Goal: Task Accomplishment & Management: Manage account settings

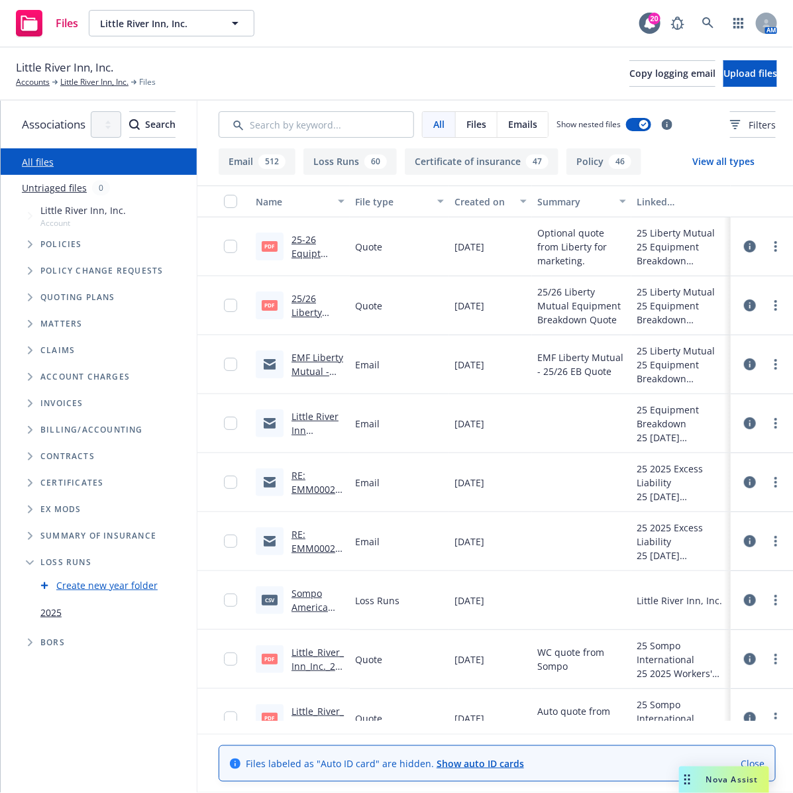
click at [116, 584] on link "Create new year folder" at bounding box center [106, 586] width 101 height 14
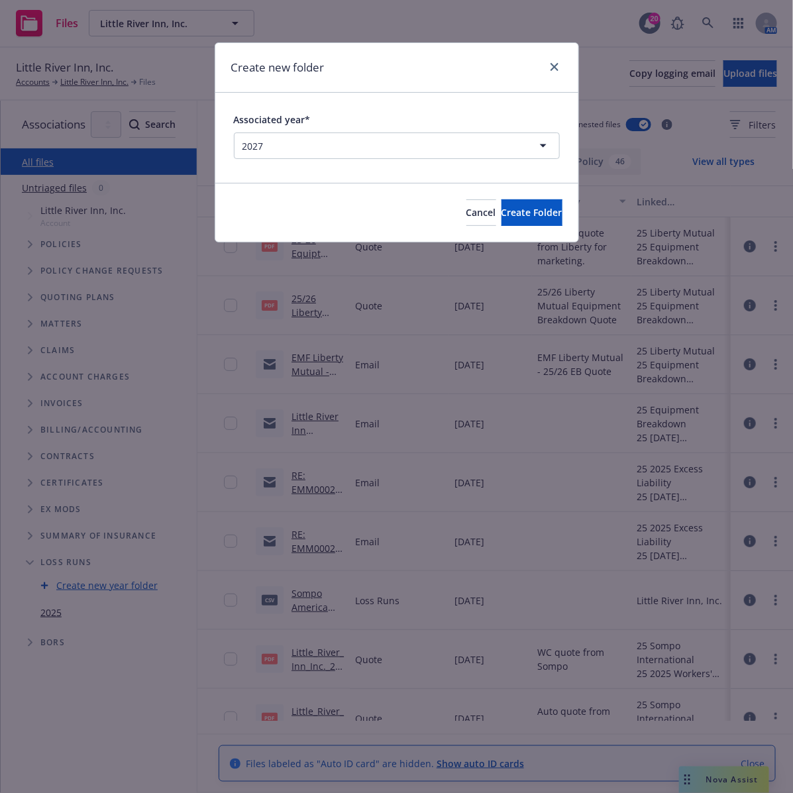
click at [543, 144] on html "Files Little River Inn, Inc. Little River Inn, Inc. 20 AM [GEOGRAPHIC_DATA], In…" at bounding box center [396, 396] width 793 height 793
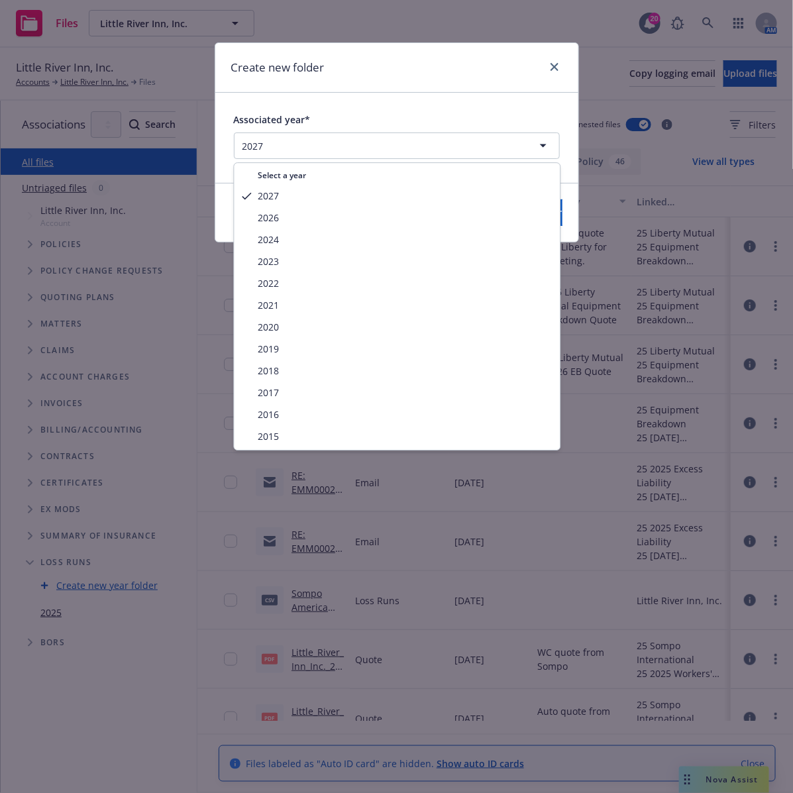
select select "2024"
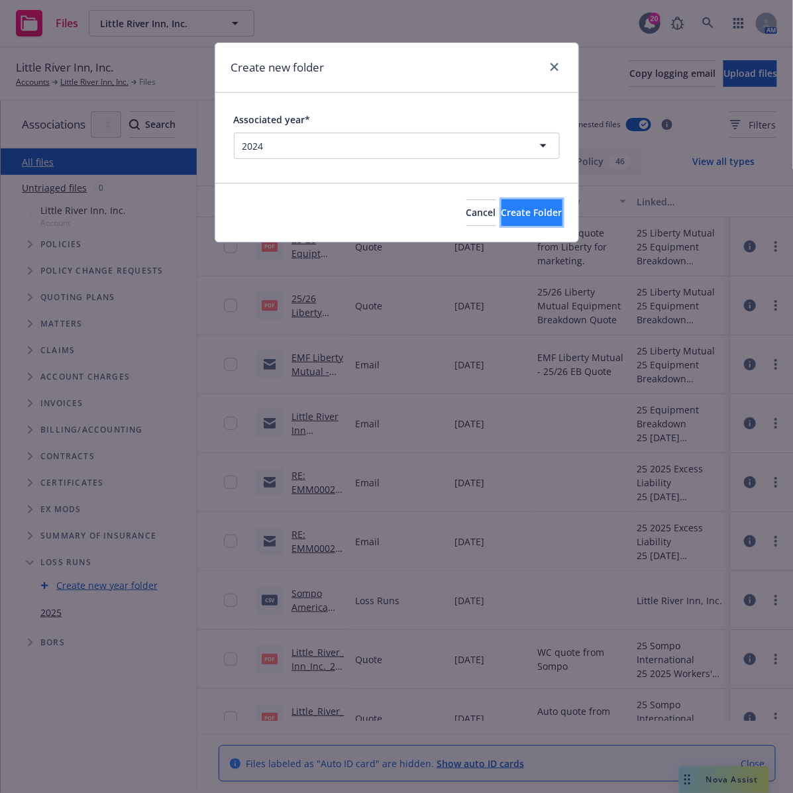
click at [511, 215] on span "Create Folder" at bounding box center [532, 212] width 61 height 13
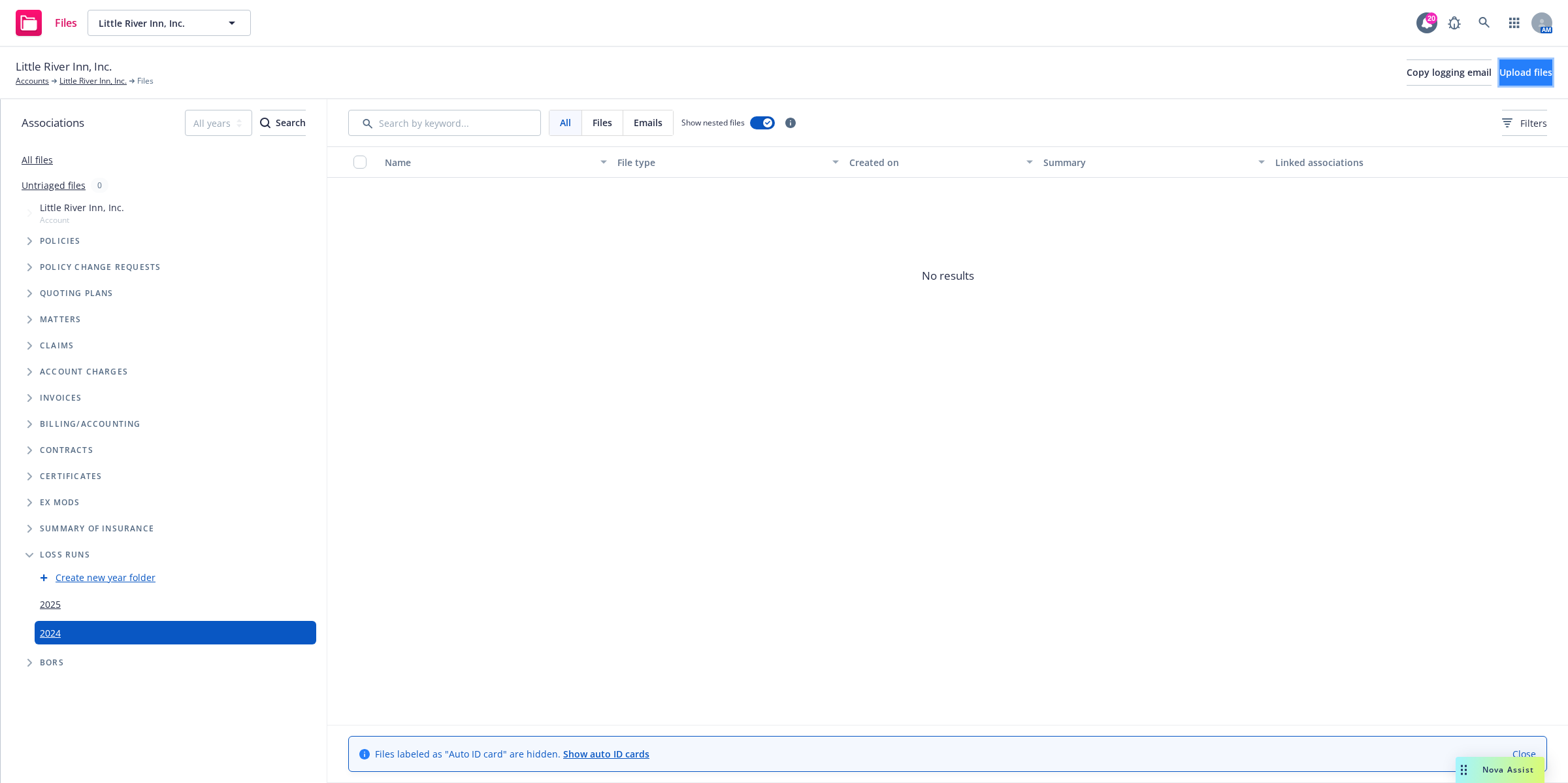
click at [782, 79] on span "Upload files" at bounding box center [1526, 72] width 53 height 13
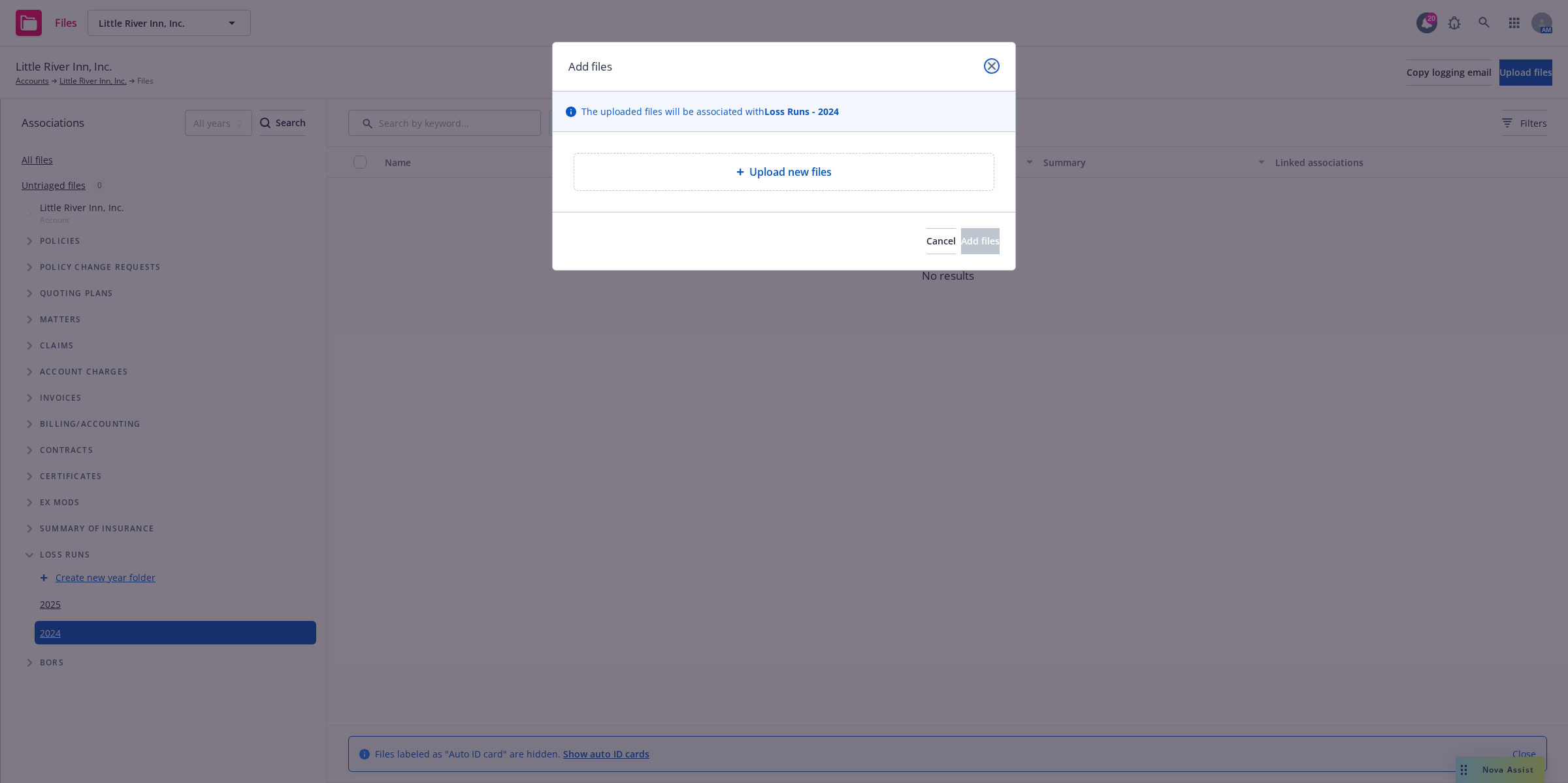
click at [782, 59] on link "close" at bounding box center [991, 66] width 16 height 16
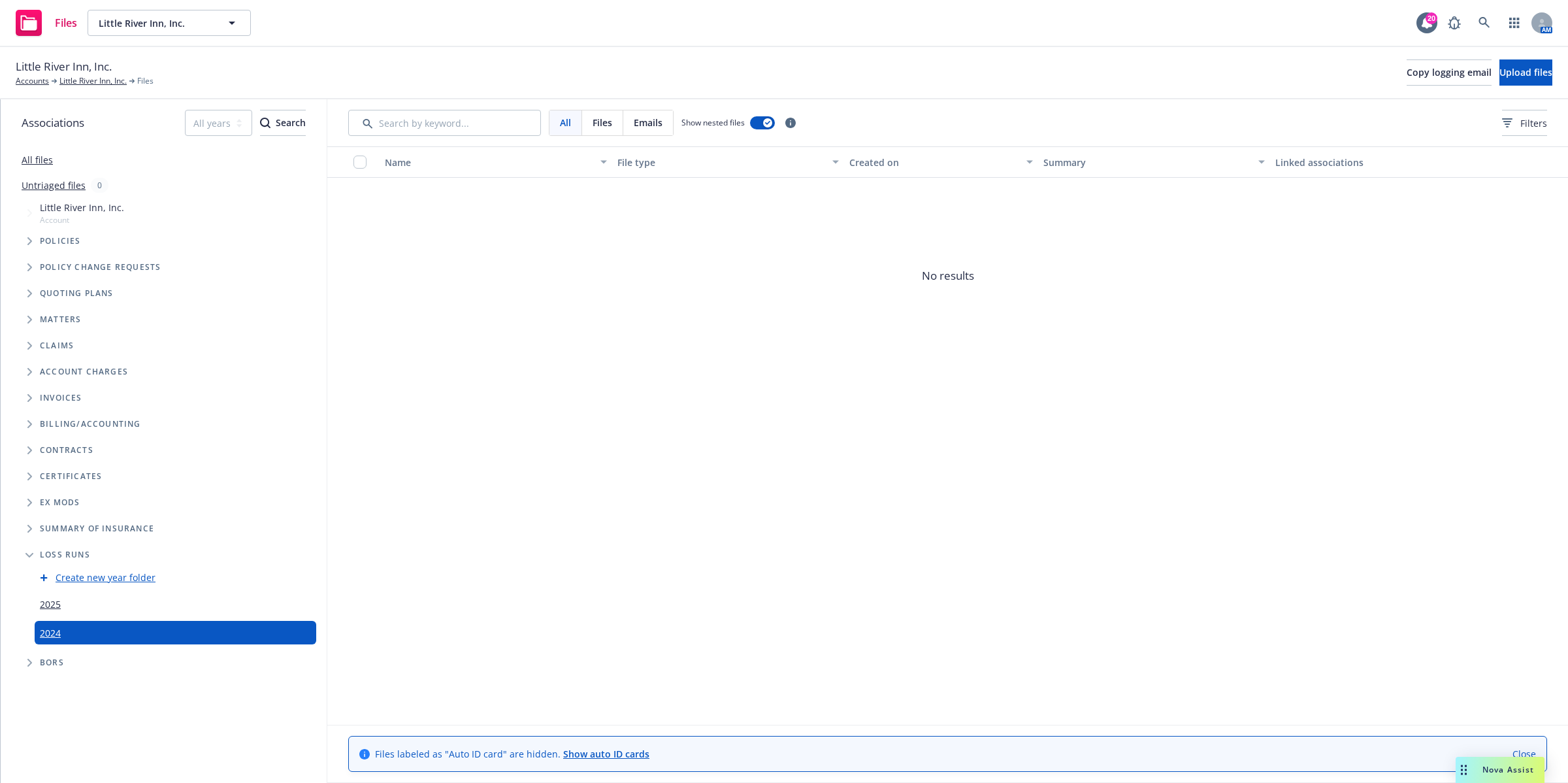
click at [63, 557] on span "Loss Runs" at bounding box center [64, 555] width 50 height 8
click at [26, 553] on icon "Folder Tree Example" at bounding box center [30, 555] width 8 height 5
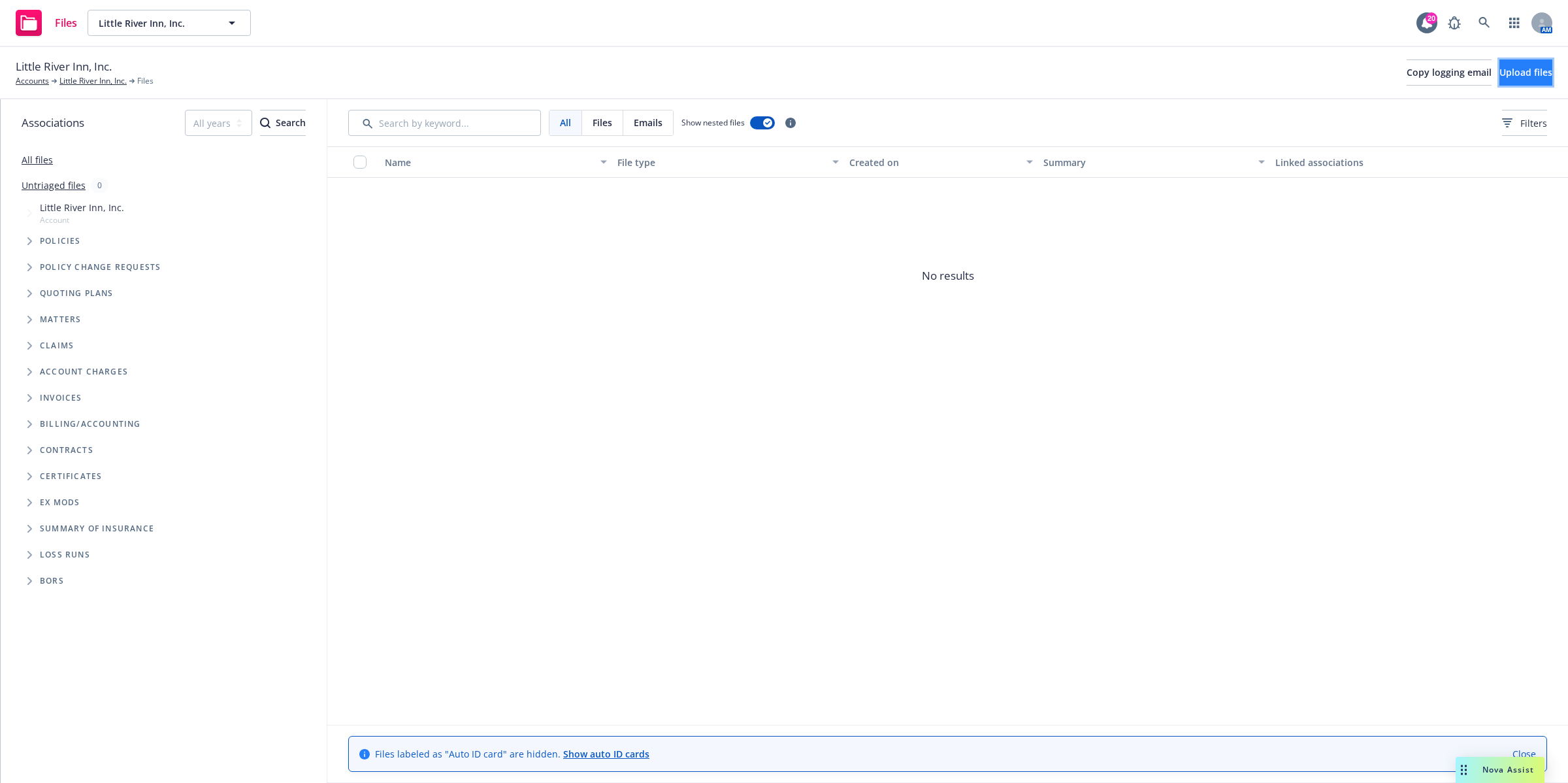
click at [782, 73] on span "Upload files" at bounding box center [1526, 72] width 53 height 13
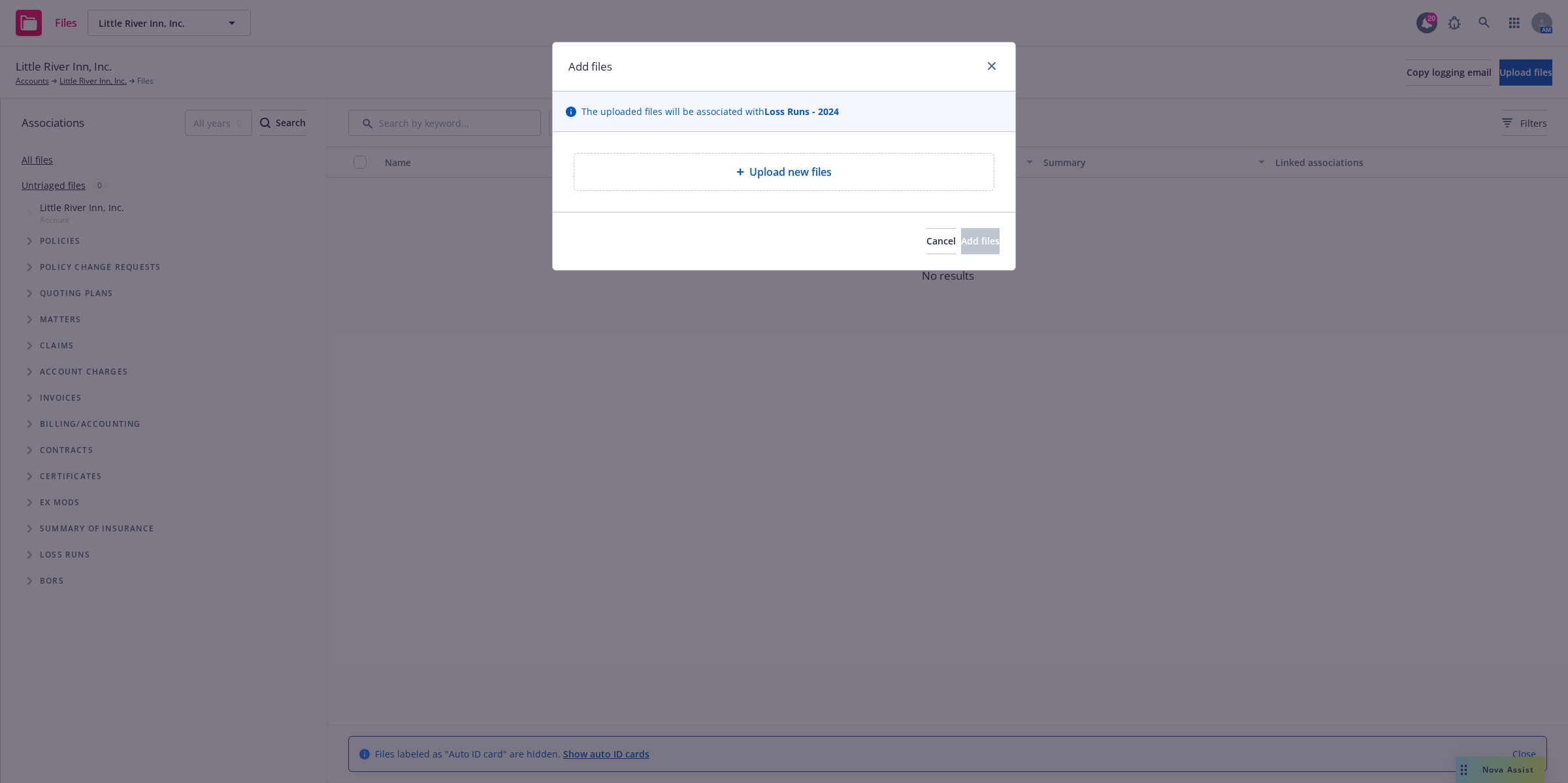
click at [780, 174] on span "Upload new files" at bounding box center [790, 172] width 83 height 16
click at [782, 64] on icon "close" at bounding box center [991, 66] width 8 height 8
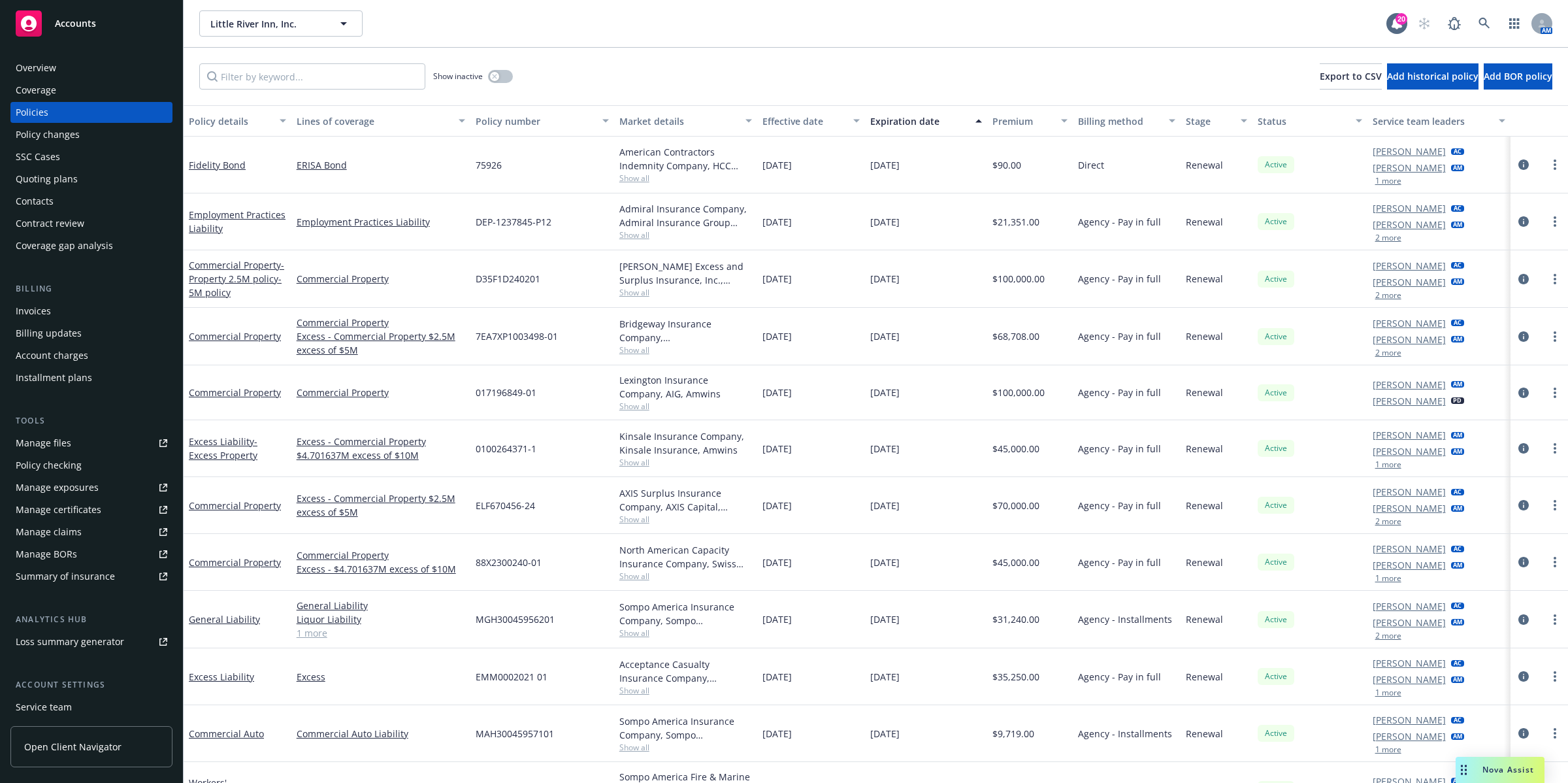
click at [59, 437] on div "Manage files" at bounding box center [43, 443] width 55 height 21
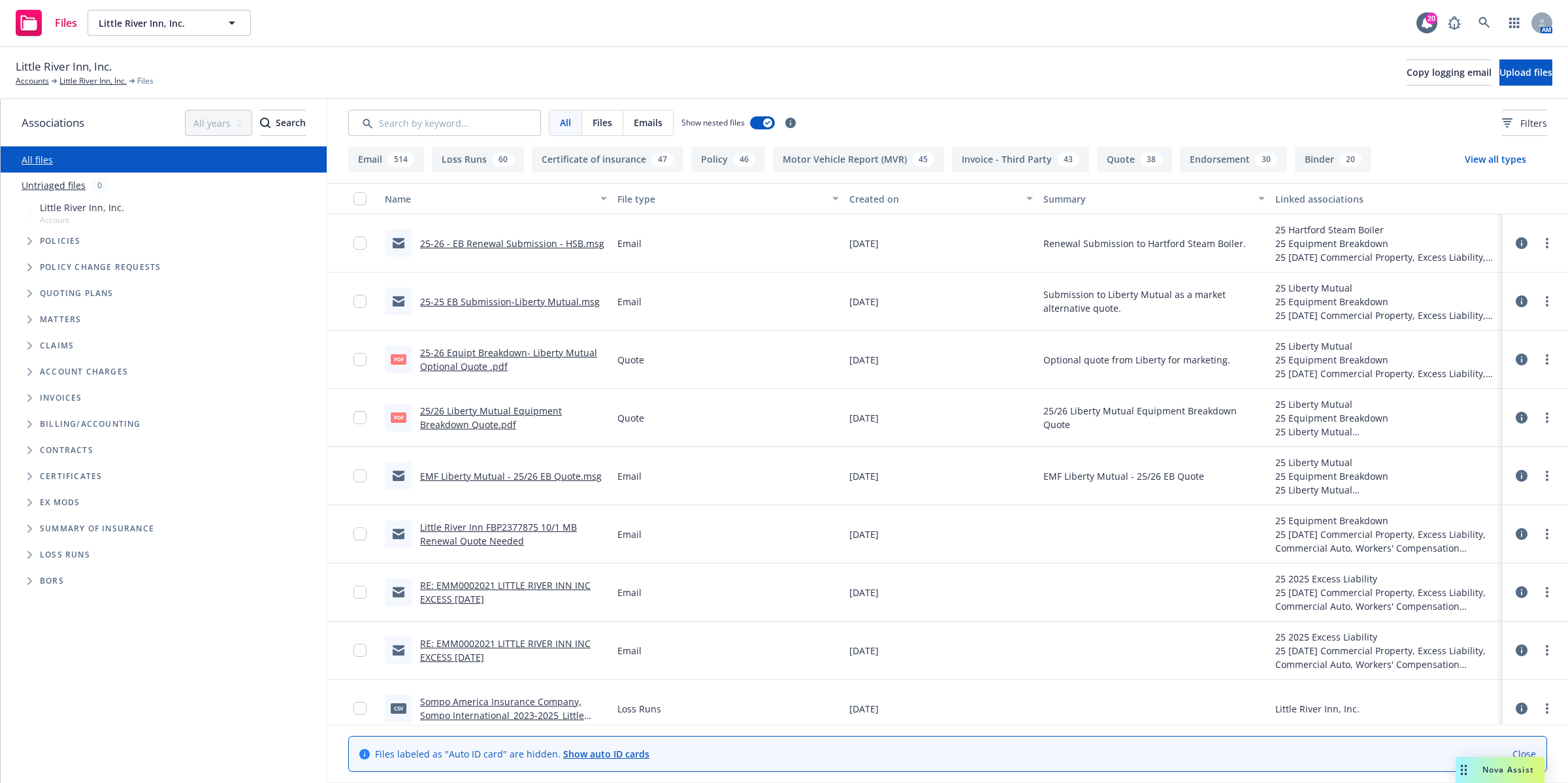
click at [25, 549] on span "Folder Tree Example" at bounding box center [29, 554] width 21 height 21
click at [1504, 71] on span "Upload files" at bounding box center [1526, 72] width 53 height 13
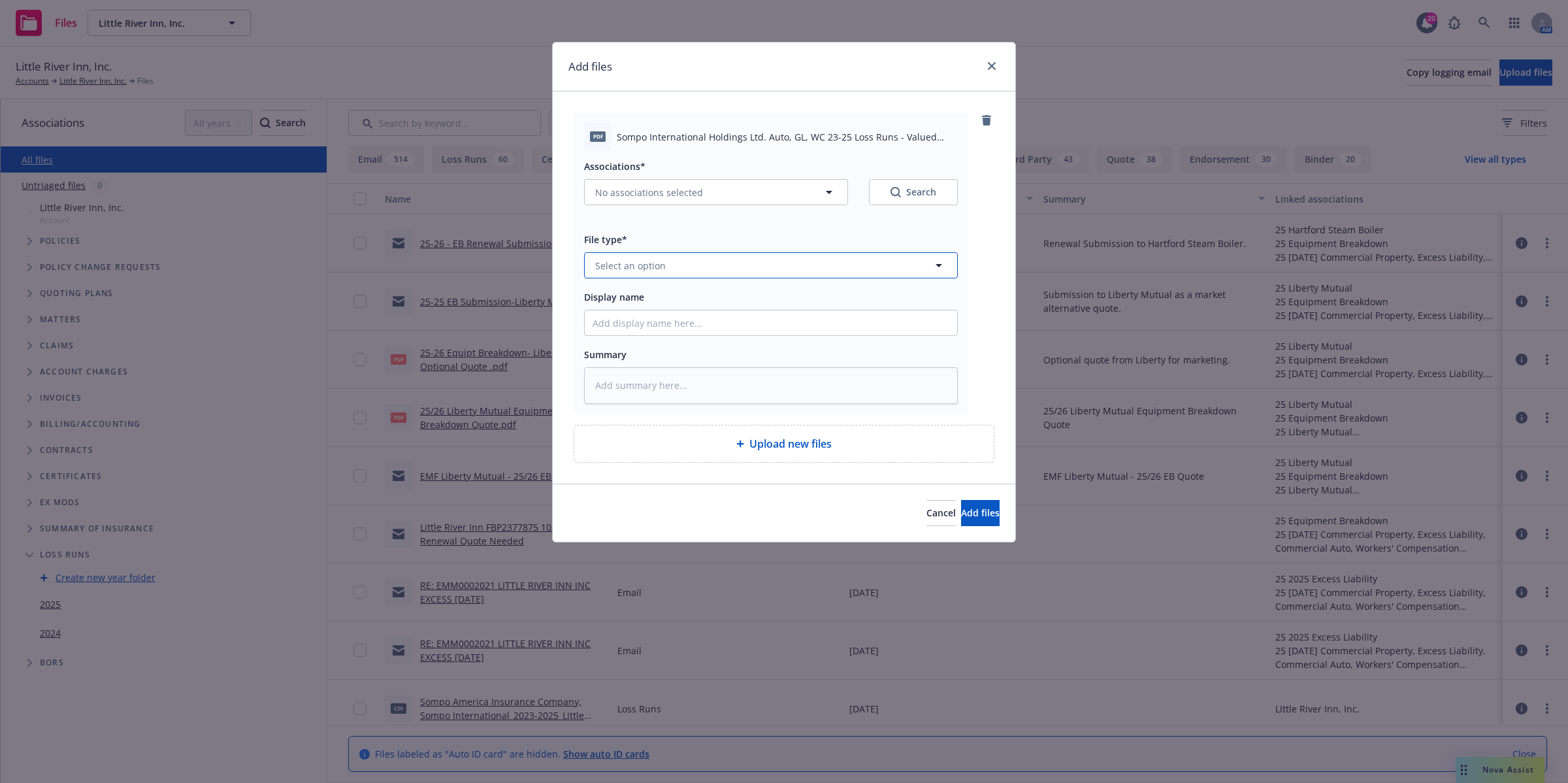
click at [935, 260] on icon "button" at bounding box center [938, 265] width 16 height 16
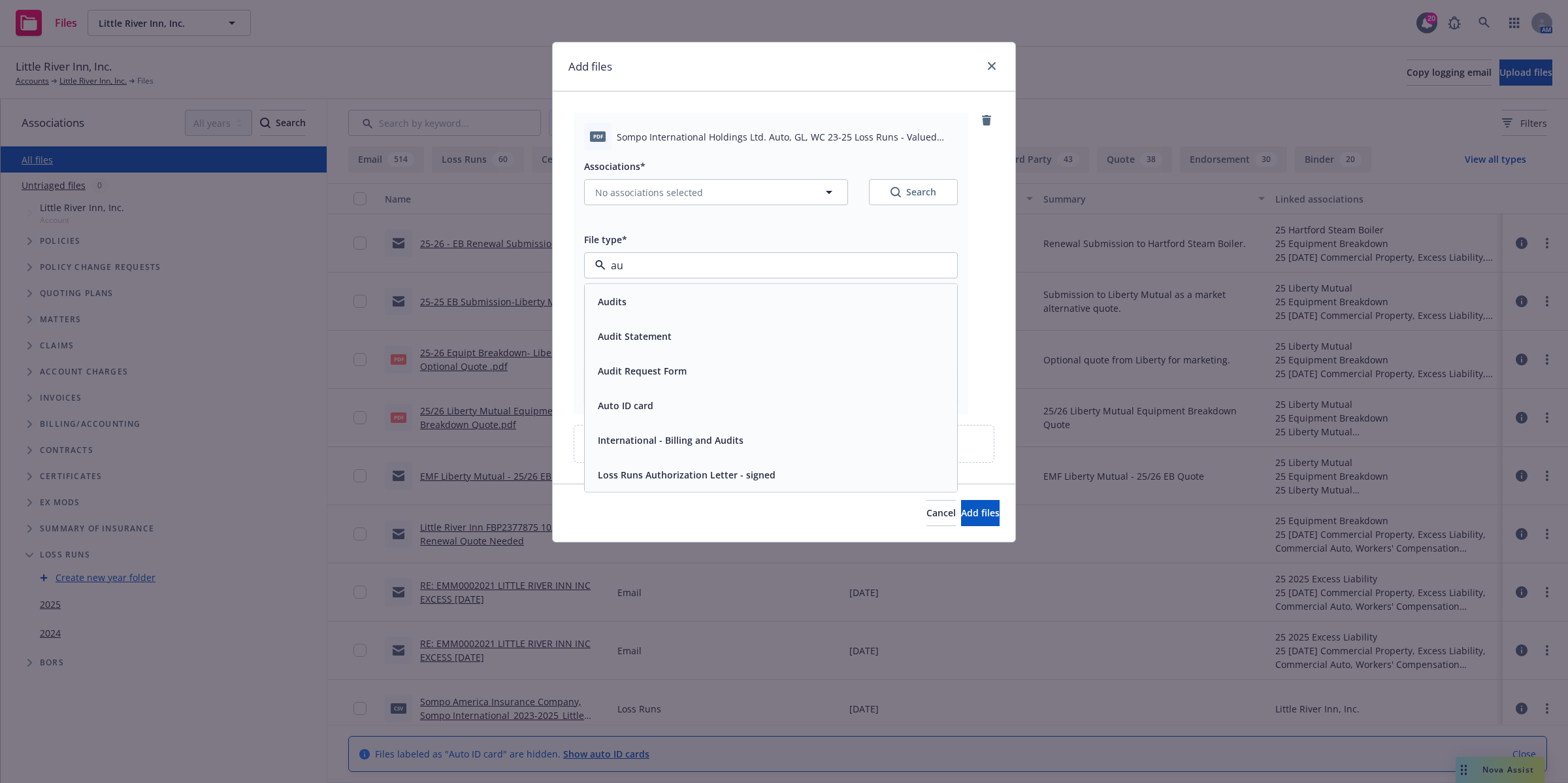
type input "a"
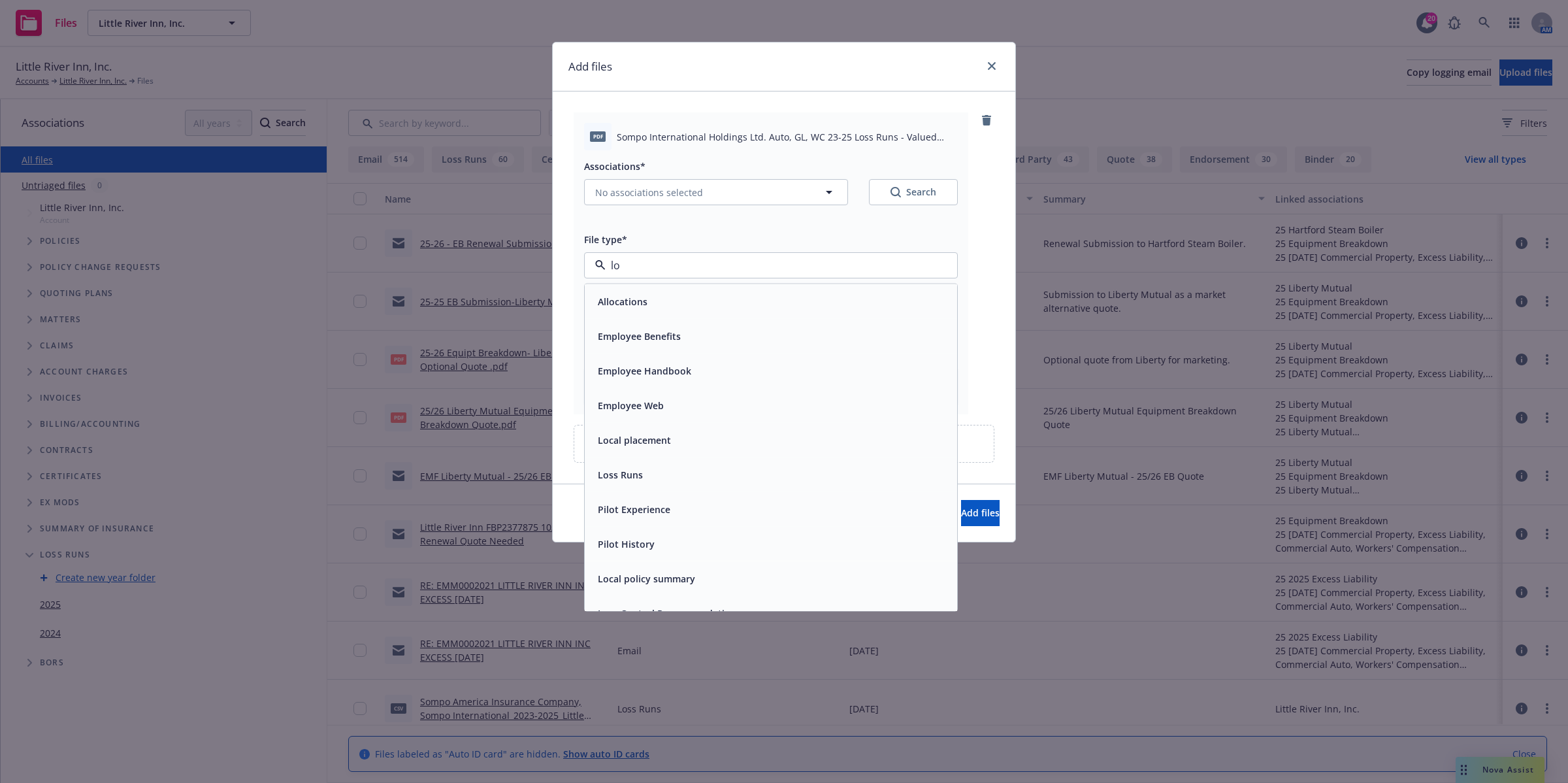
type input "los"
click at [704, 298] on div "Loss Runs" at bounding box center [771, 301] width 357 height 19
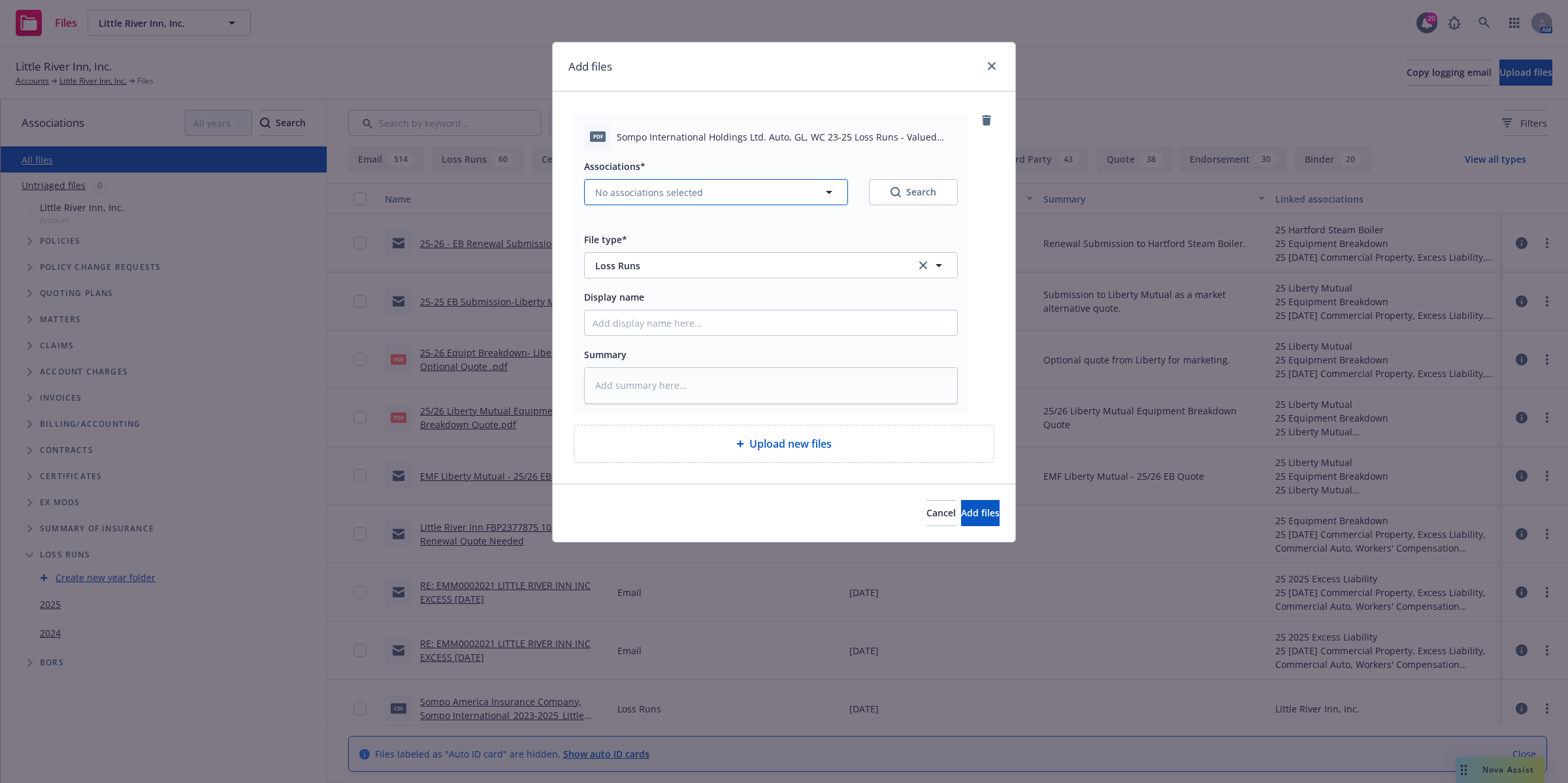
click at [826, 187] on icon "button" at bounding box center [829, 192] width 16 height 16
type textarea "x"
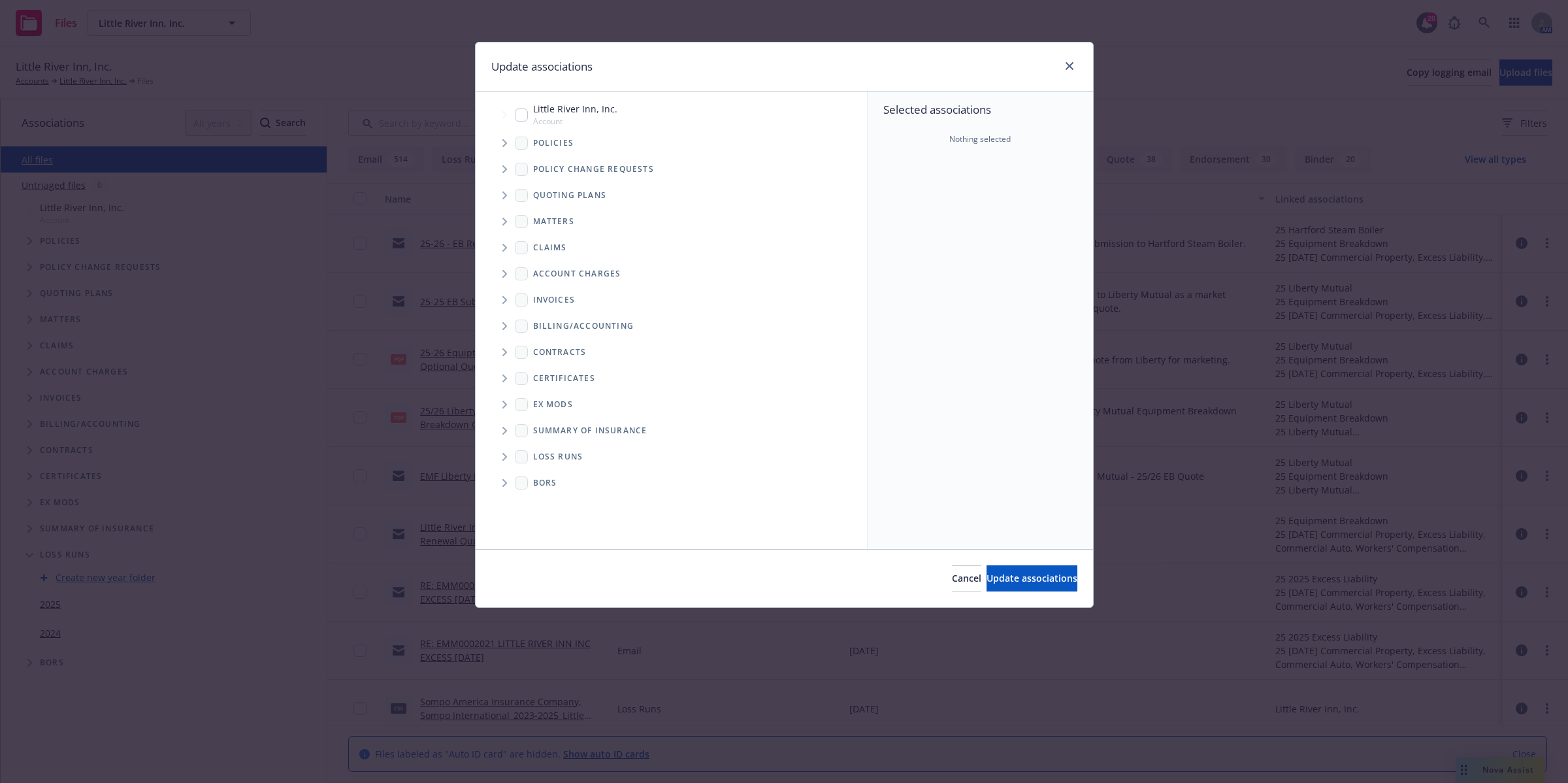
click at [569, 459] on span "Loss Runs" at bounding box center [558, 457] width 50 height 8
click at [501, 455] on span "Folder Tree Example" at bounding box center [504, 457] width 21 height 21
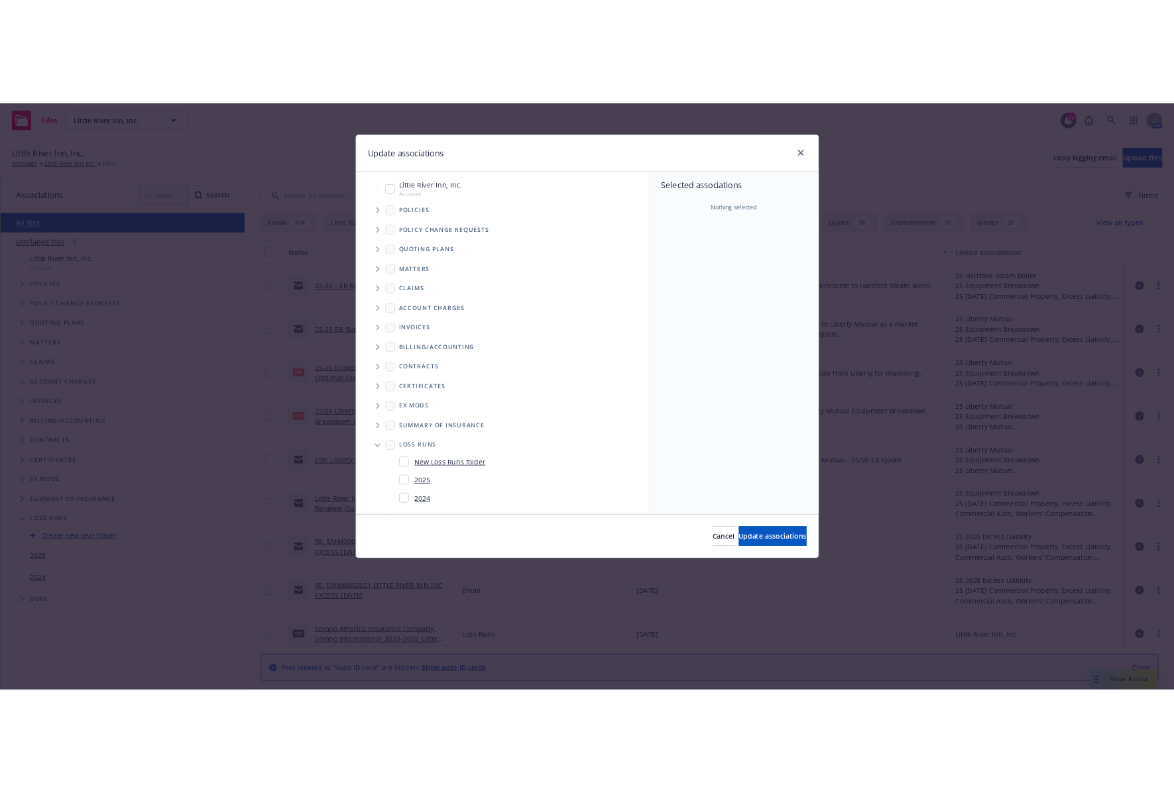
scroll to position [27, 0]
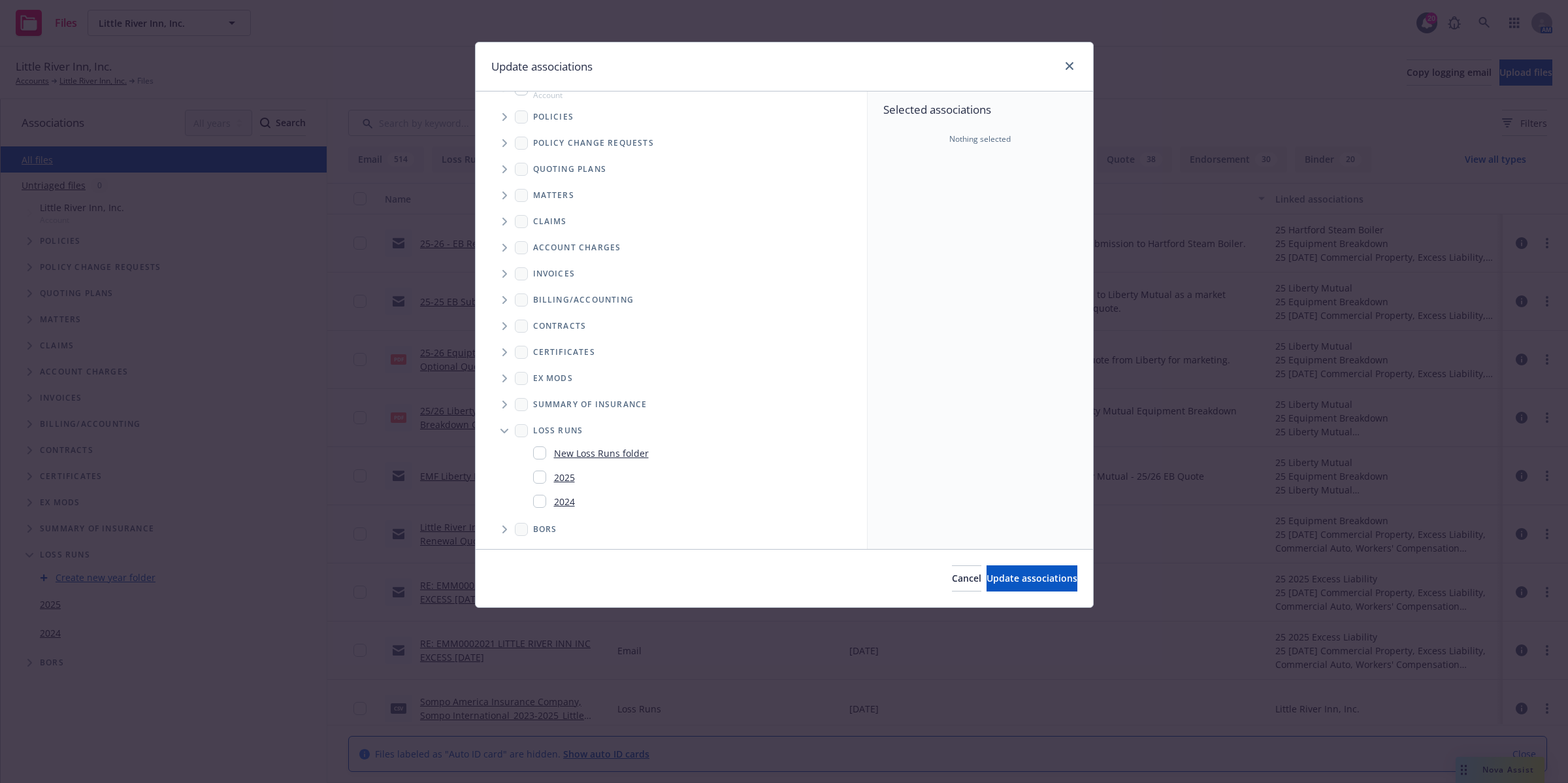
click at [542, 501] on input "Folder Tree Example" at bounding box center [539, 501] width 13 height 13
checkbox input "true"
click at [539, 474] on input "Folder Tree Example" at bounding box center [539, 476] width 13 height 13
checkbox input "true"
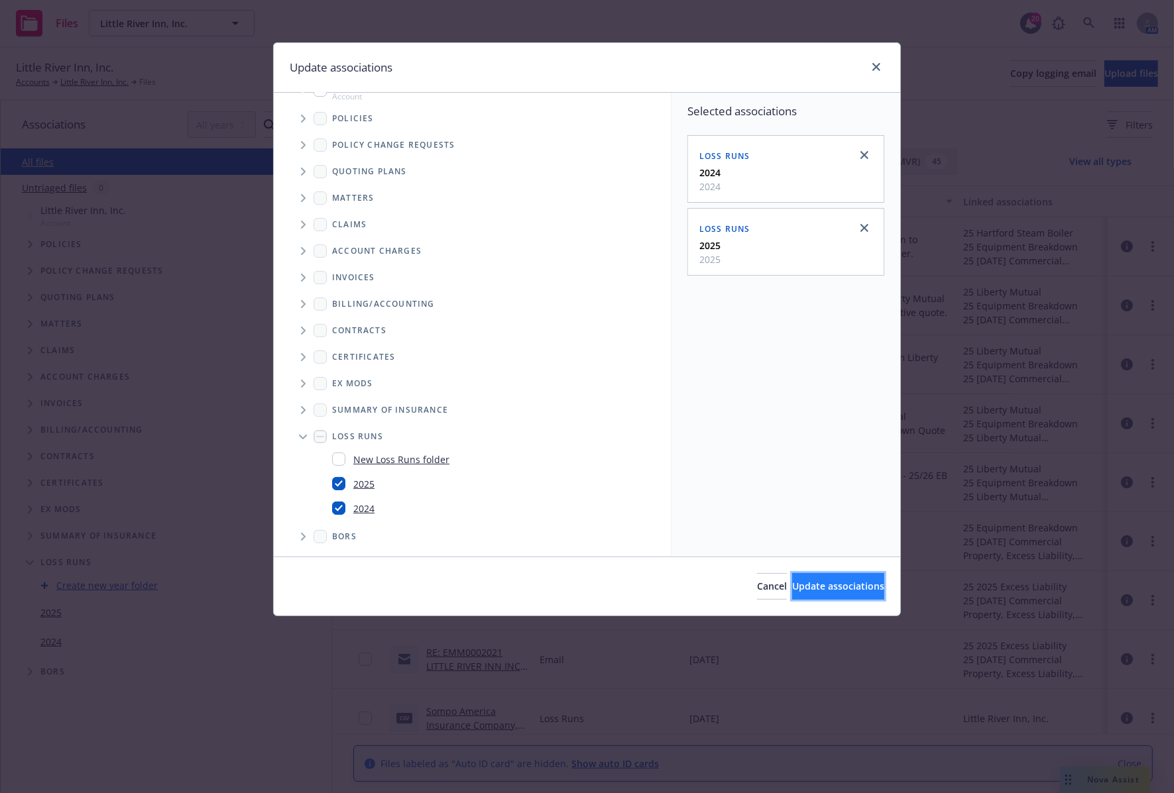
click at [799, 587] on span "Update associations" at bounding box center [838, 586] width 92 height 13
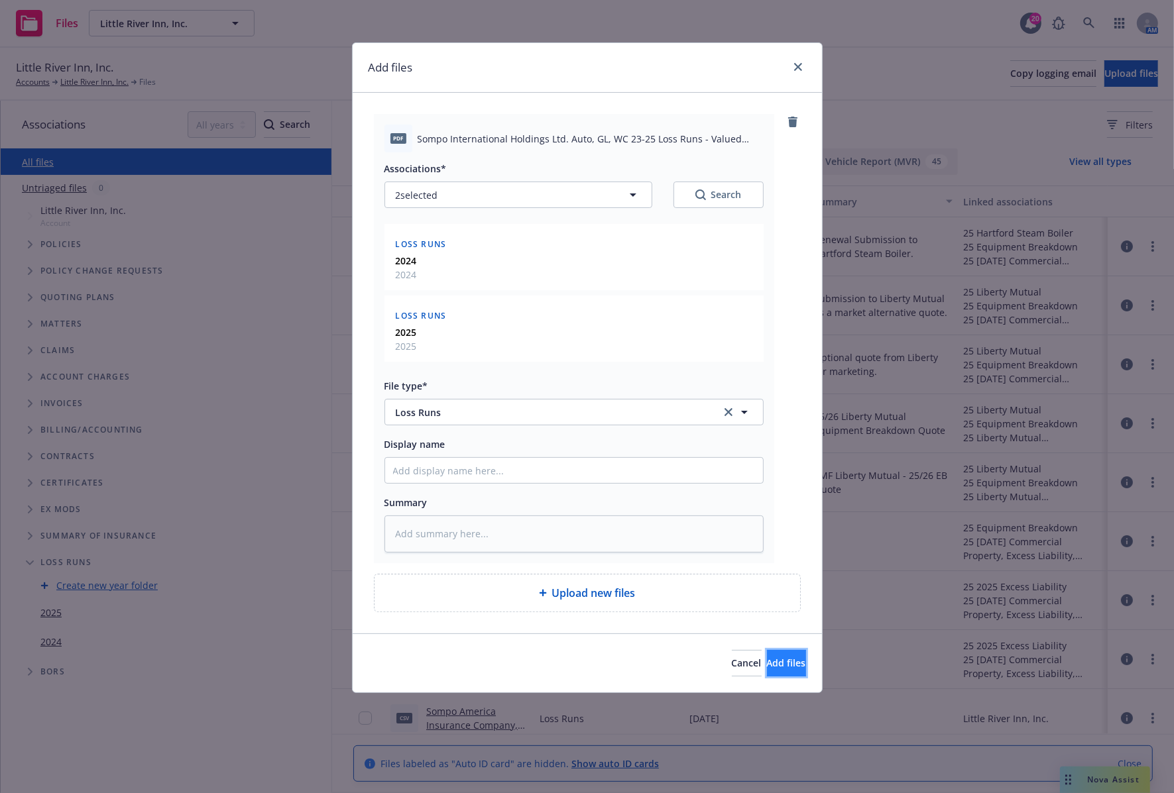
click at [773, 668] on span "Add files" at bounding box center [786, 663] width 39 height 13
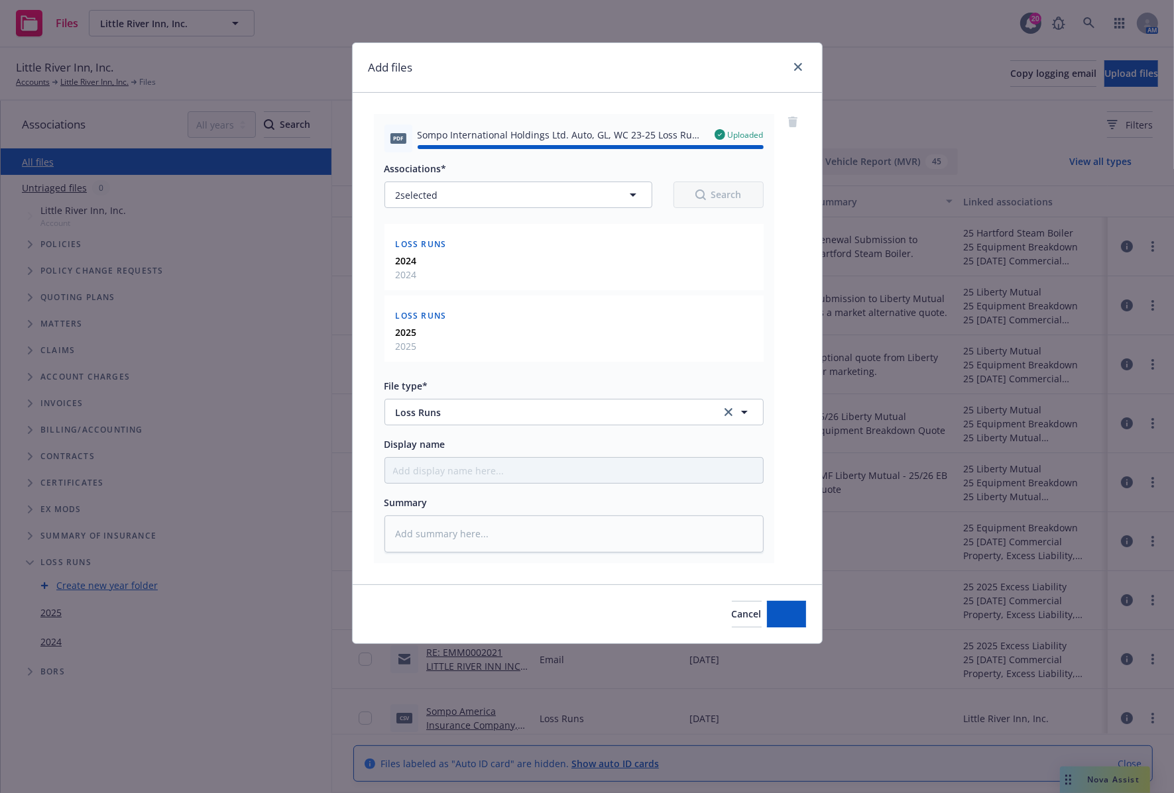
type textarea "x"
